Goal: Find specific page/section: Find specific page/section

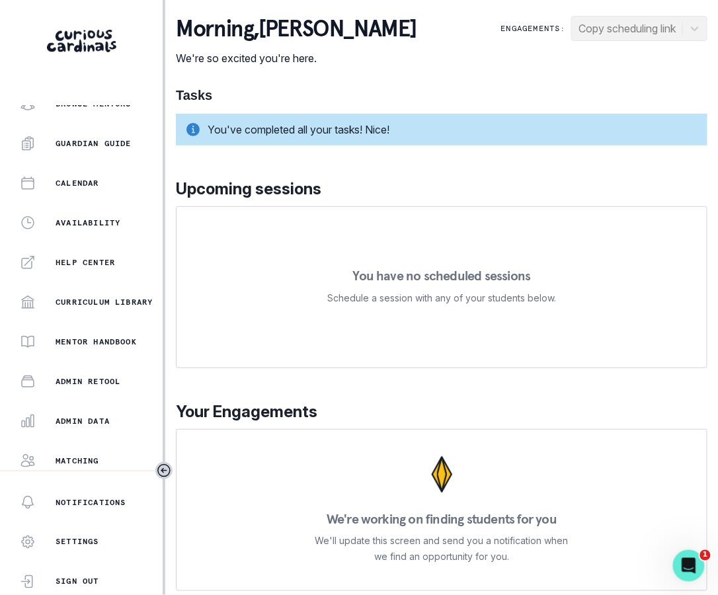
scroll to position [216, 0]
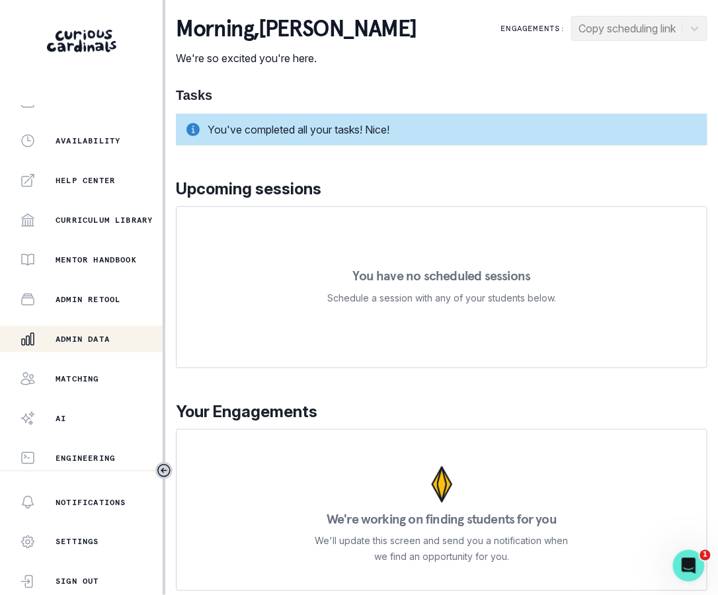
click at [108, 338] on p "Admin Data" at bounding box center [83, 339] width 54 height 11
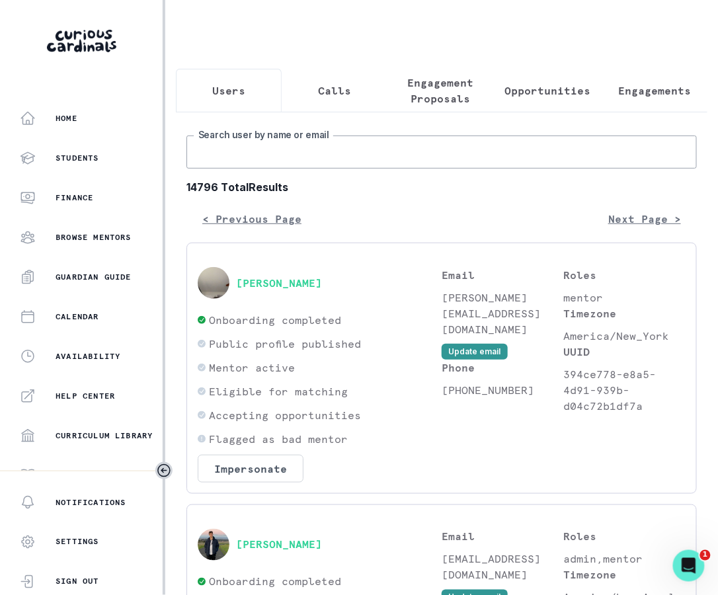
click at [378, 150] on input "Search user by name or email" at bounding box center [442, 152] width 511 height 33
type input "[PERSON_NAME]"
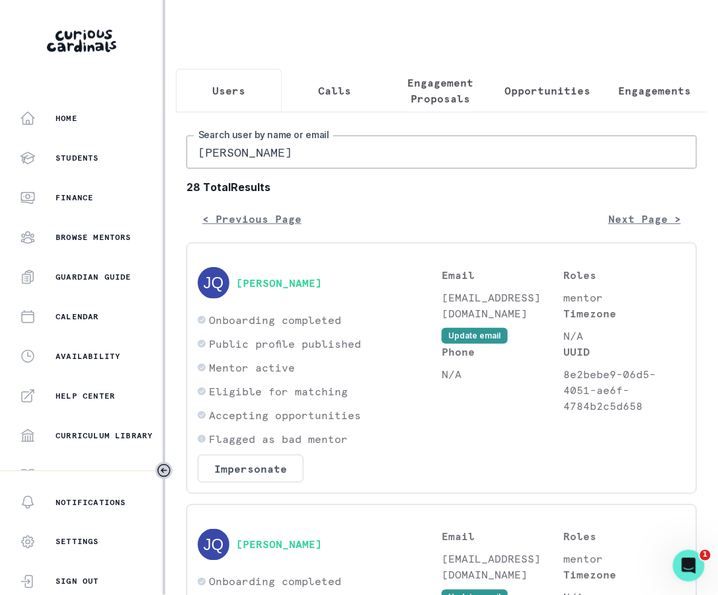
click at [348, 153] on input "[PERSON_NAME]" at bounding box center [442, 152] width 511 height 33
type input "[PERSON_NAME]"
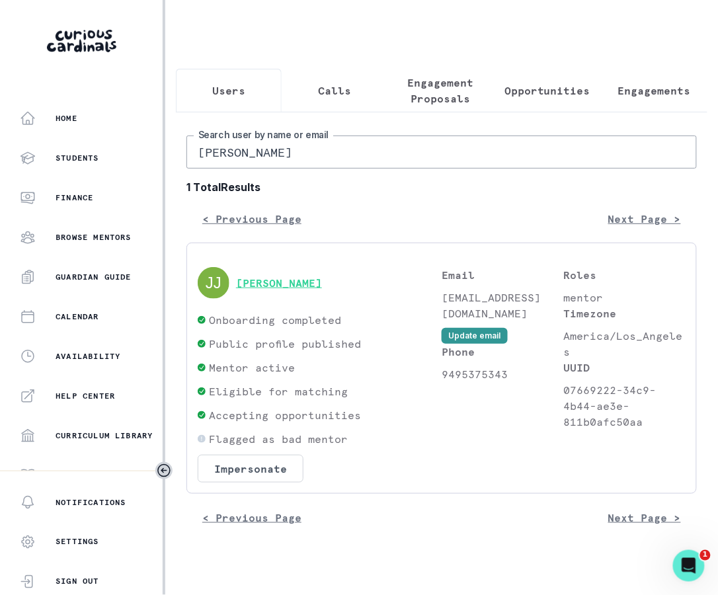
click at [259, 282] on button "[PERSON_NAME]" at bounding box center [279, 283] width 86 height 13
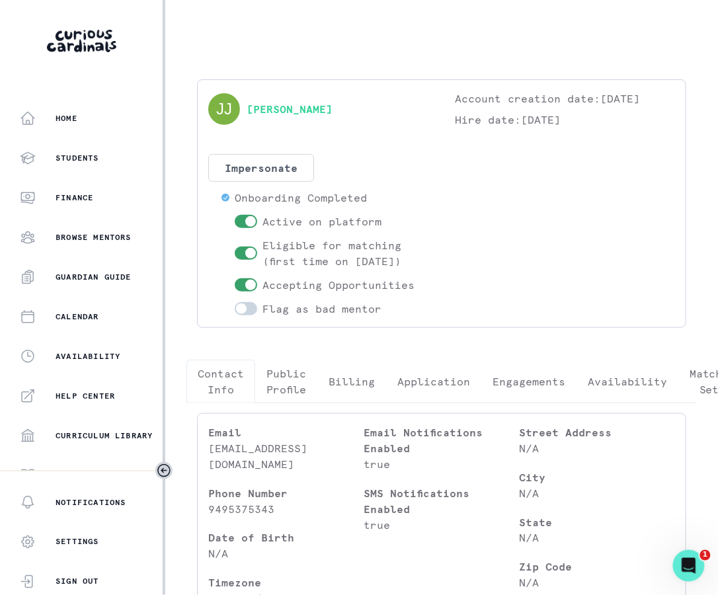
click at [511, 390] on p "Engagements" at bounding box center [529, 382] width 73 height 16
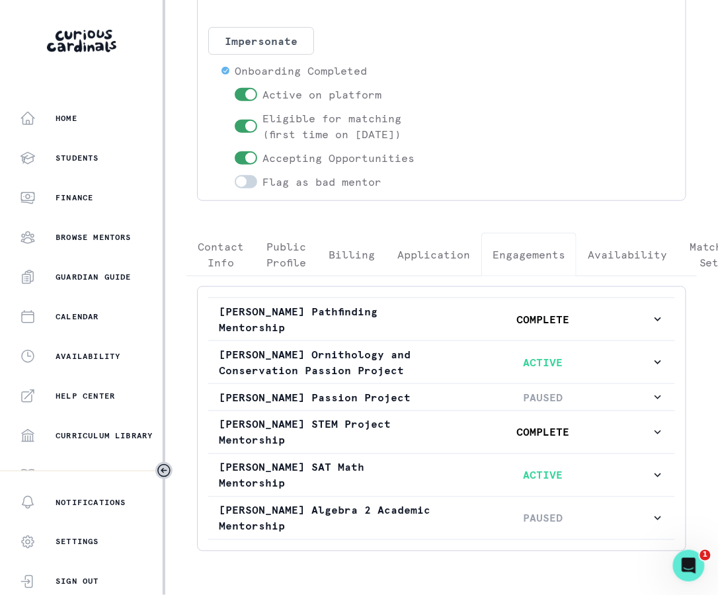
scroll to position [184, 0]
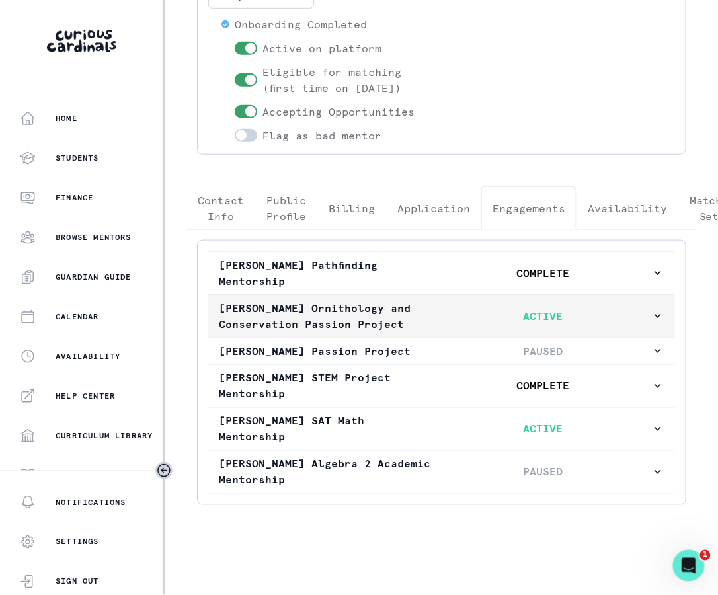
click at [432, 298] on button "[PERSON_NAME] Ornithology and Conservation Passion Project ACTIVE" at bounding box center [441, 316] width 467 height 42
